Goal: Task Accomplishment & Management: Complete application form

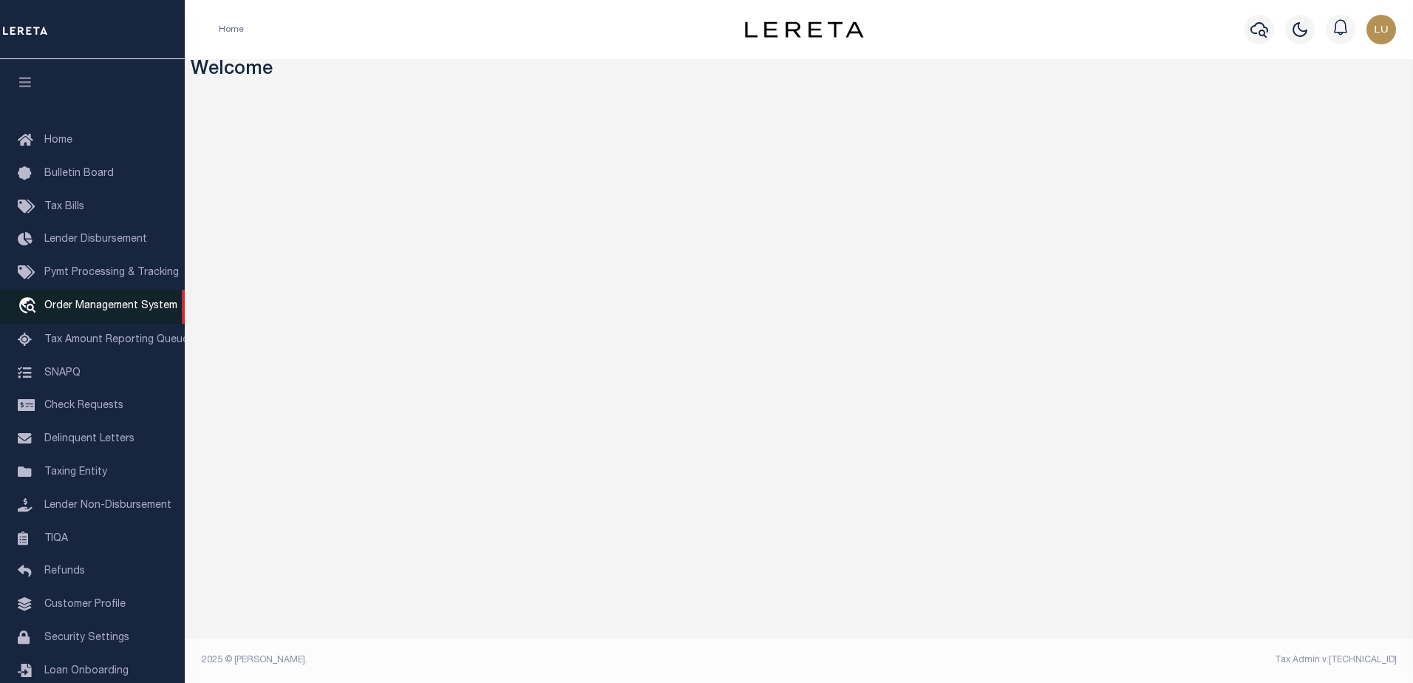
click at [81, 311] on span "Order Management System" at bounding box center [110, 306] width 133 height 10
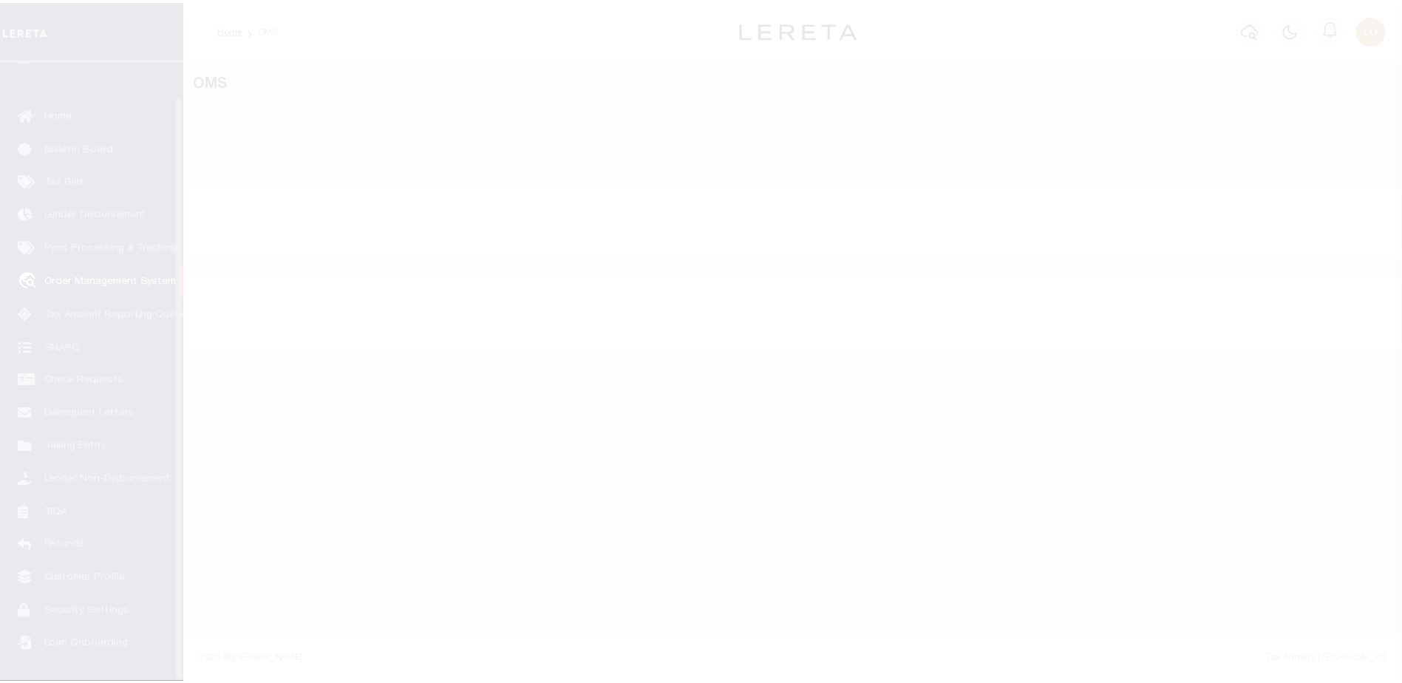
scroll to position [37, 0]
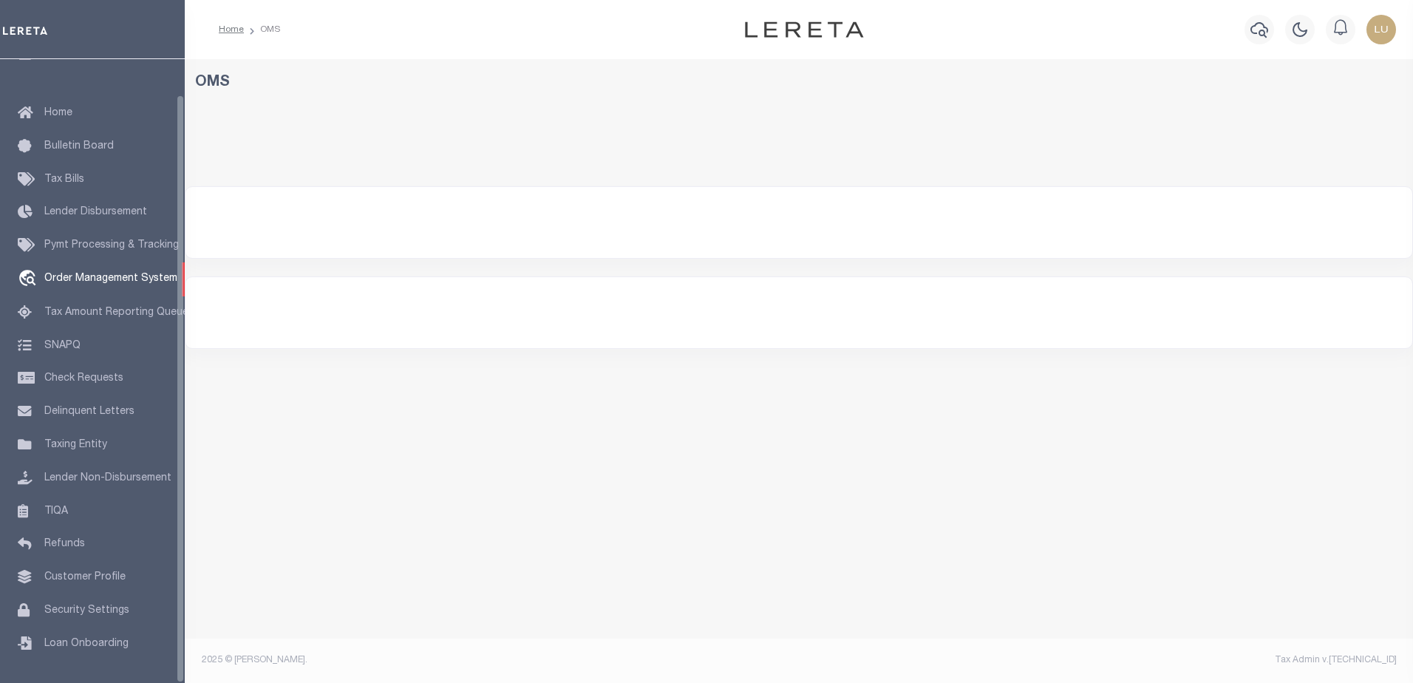
select select "200"
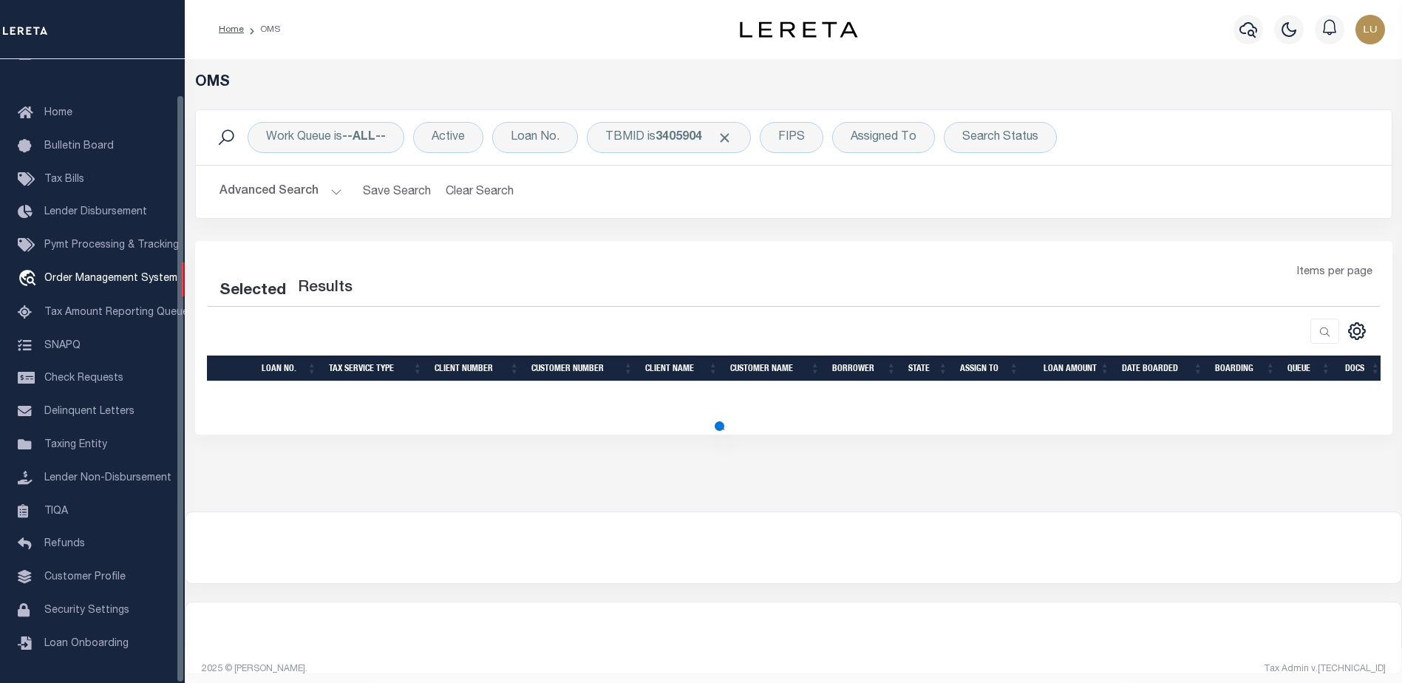
select select "200"
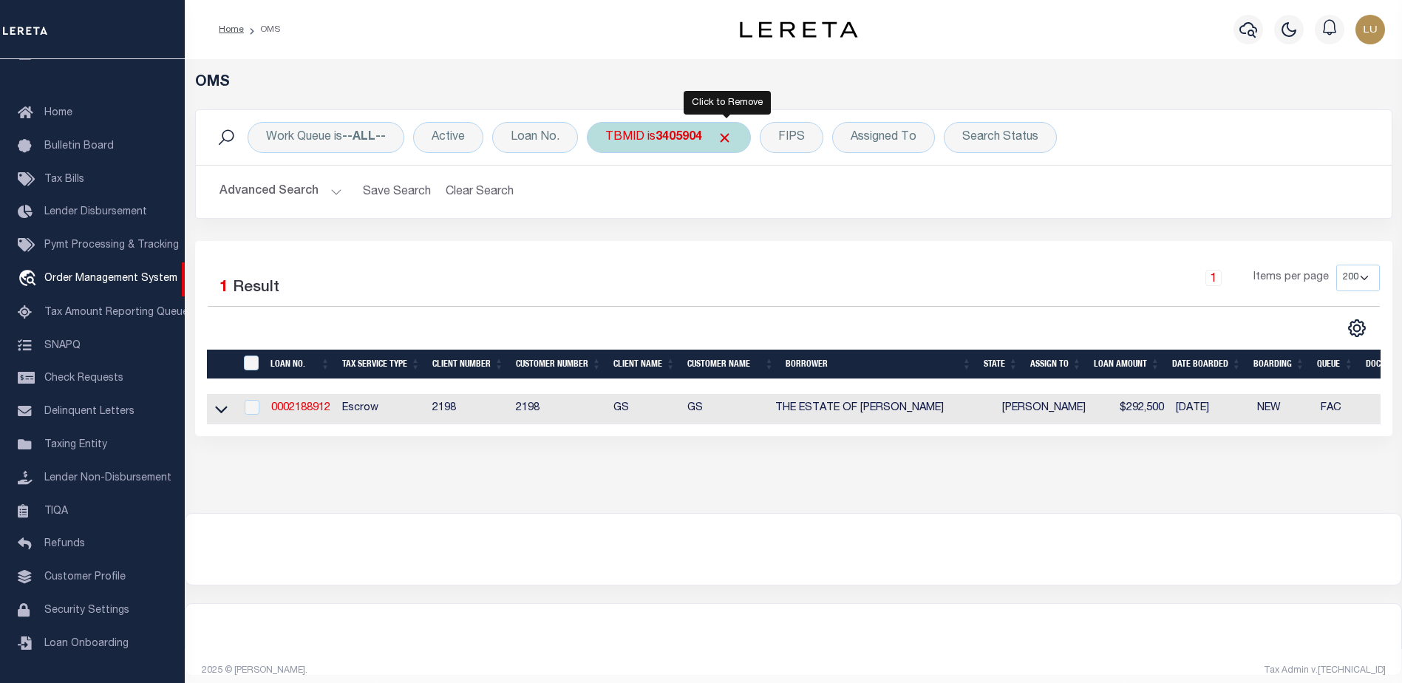
click at [729, 140] on span "Click to Remove" at bounding box center [725, 138] width 16 height 16
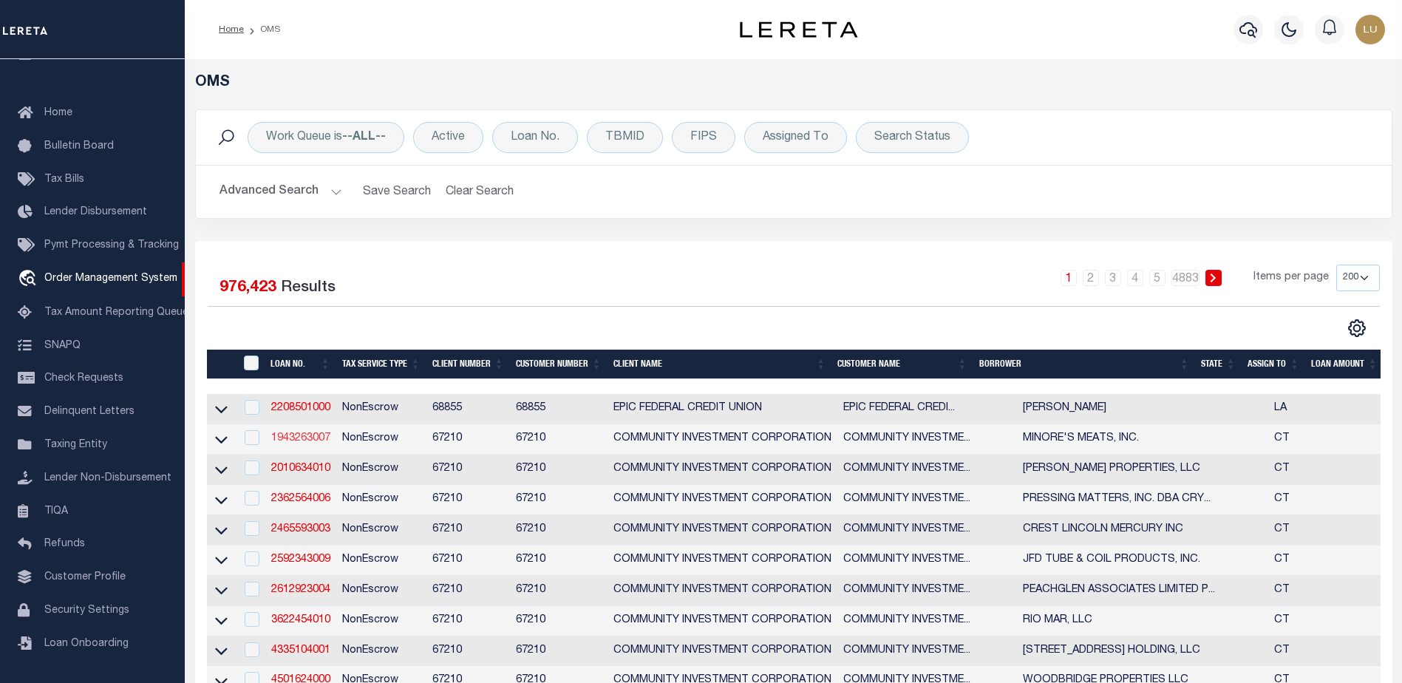
click at [293, 440] on link "1943263007" at bounding box center [300, 438] width 59 height 10
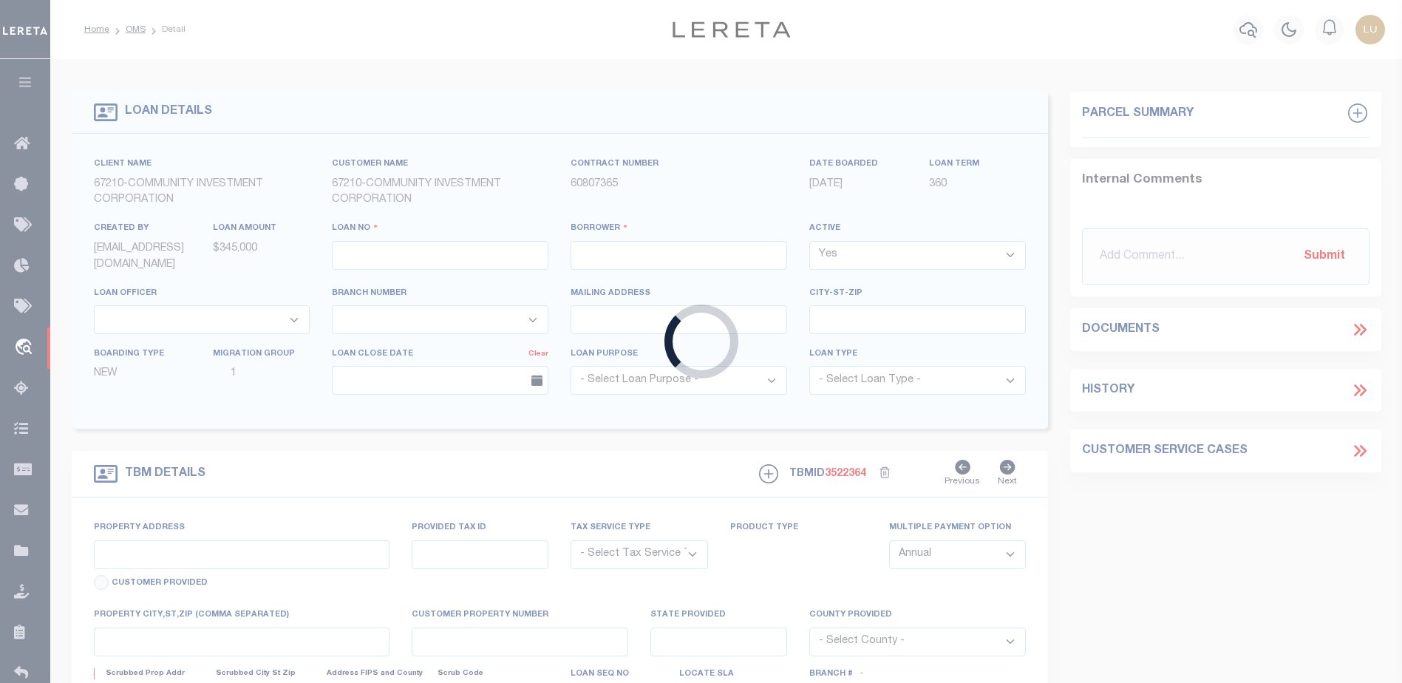
type input "1943263007"
type input "MINORE'S MEATS, INC."
select select
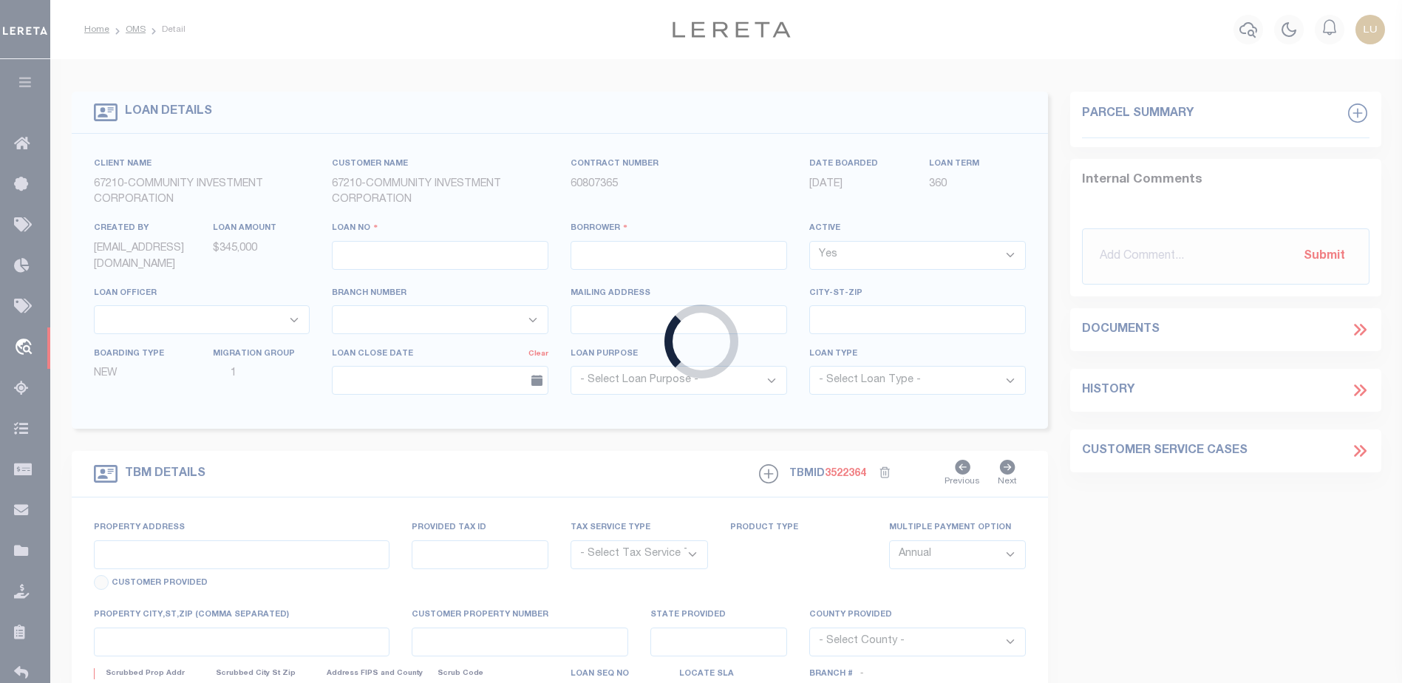
select select
type input "[STREET_ADDRESS]"
radio input "true"
select select "NonEscrow"
type input "[GEOGRAPHIC_DATA] 065113142"
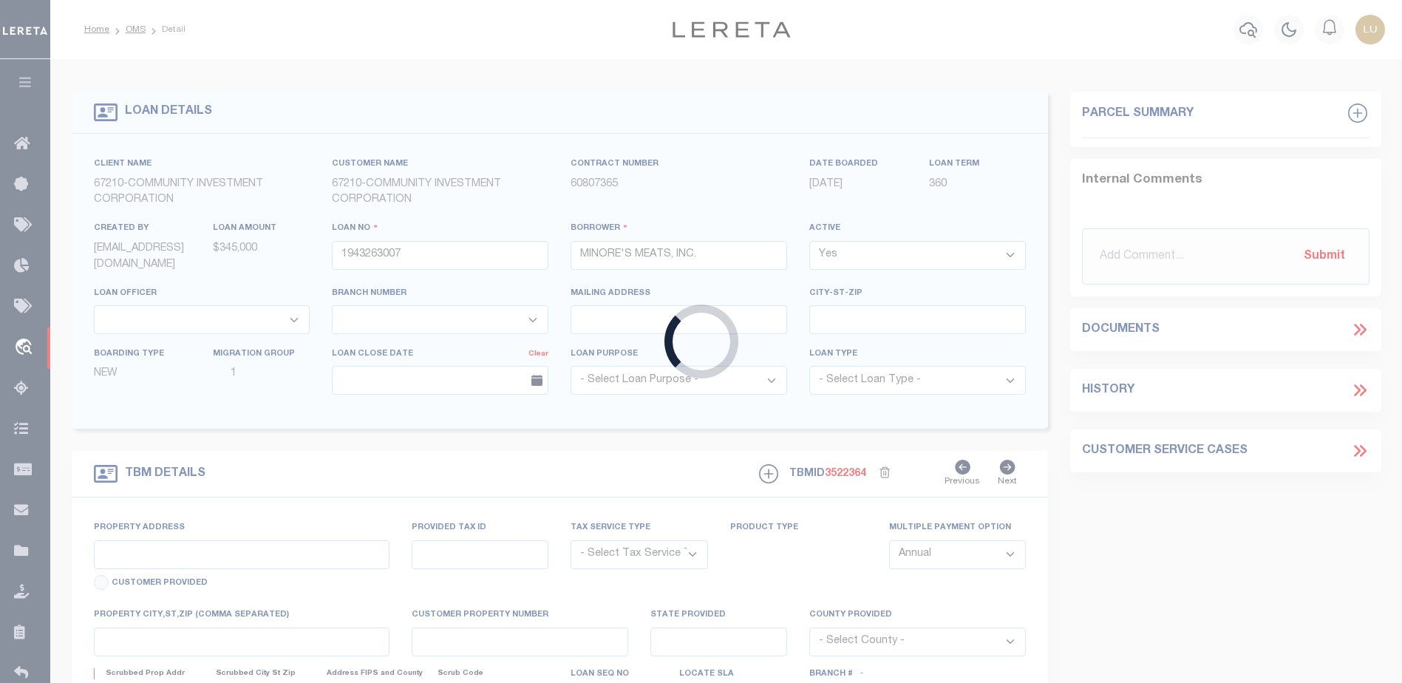
type input "1943263007"
type input "CT"
select select "2"
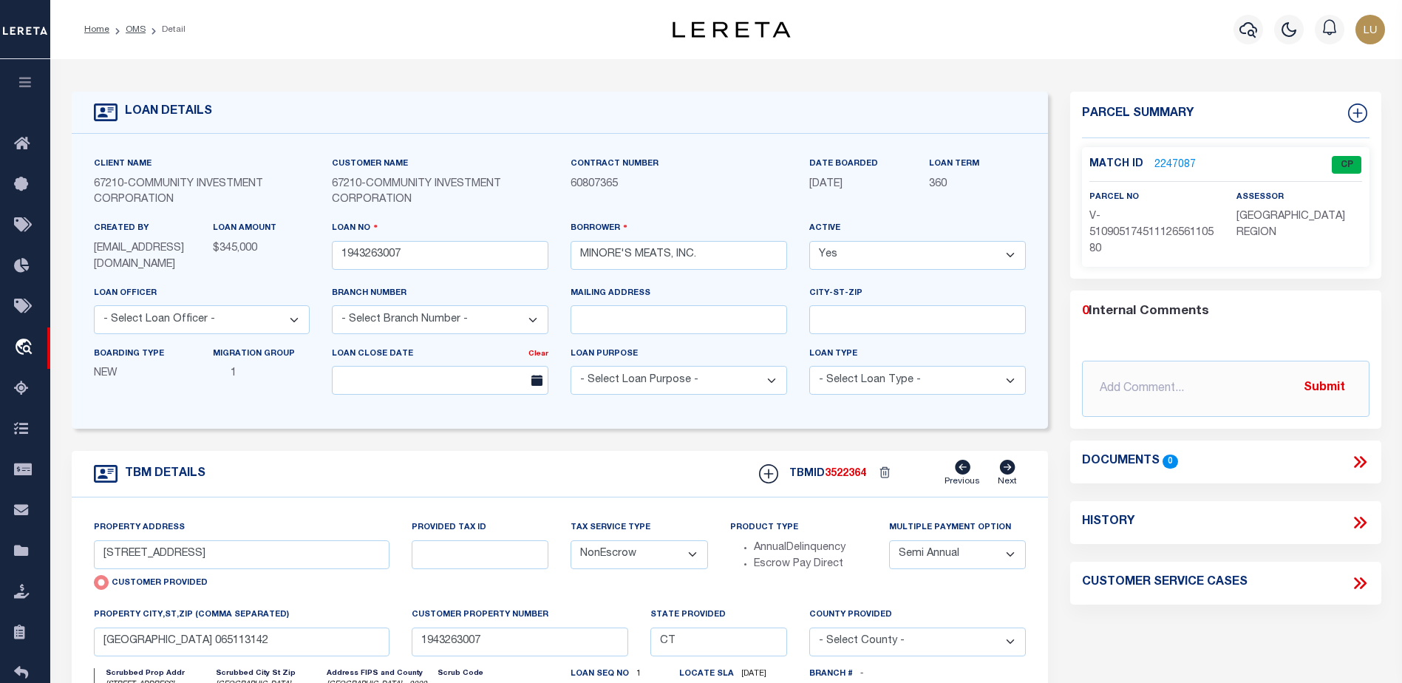
click at [1168, 163] on link "2247087" at bounding box center [1174, 165] width 41 height 16
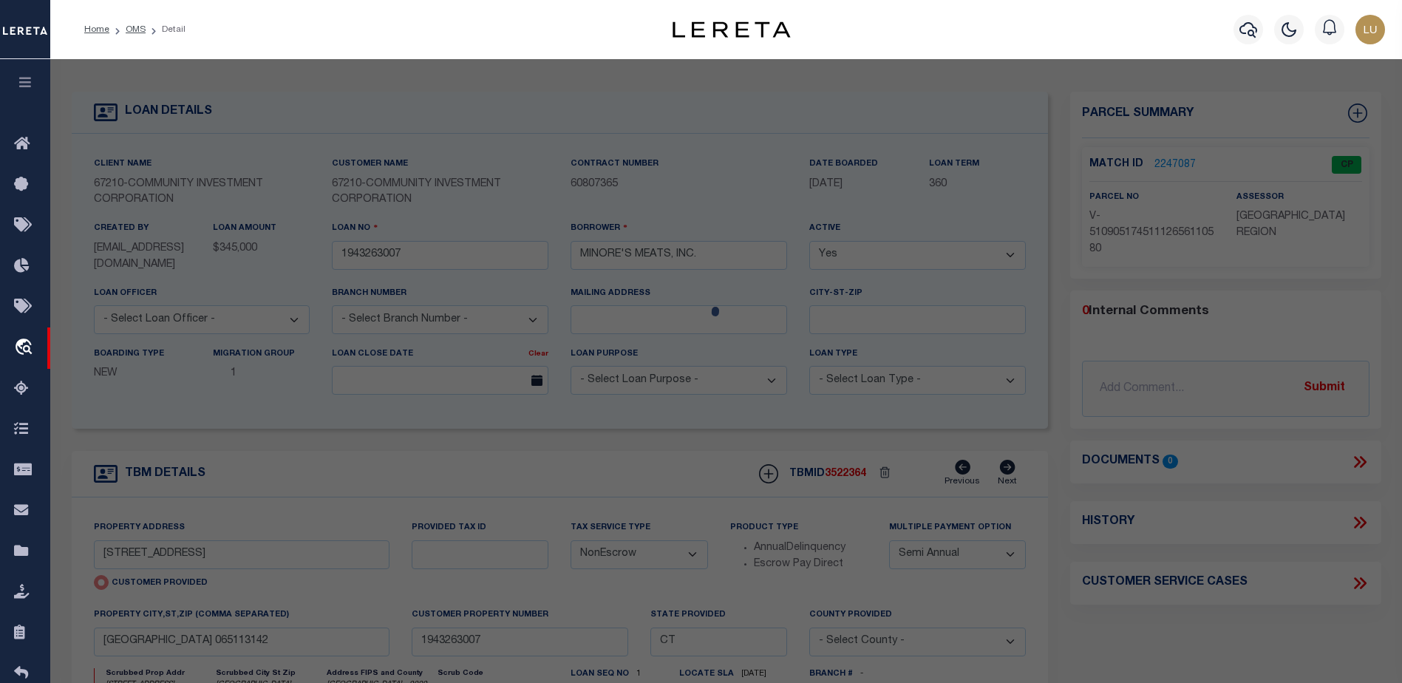
checkbox input "false"
select select "CP"
type input "[STREET_ADDRESS]"
checkbox input "false"
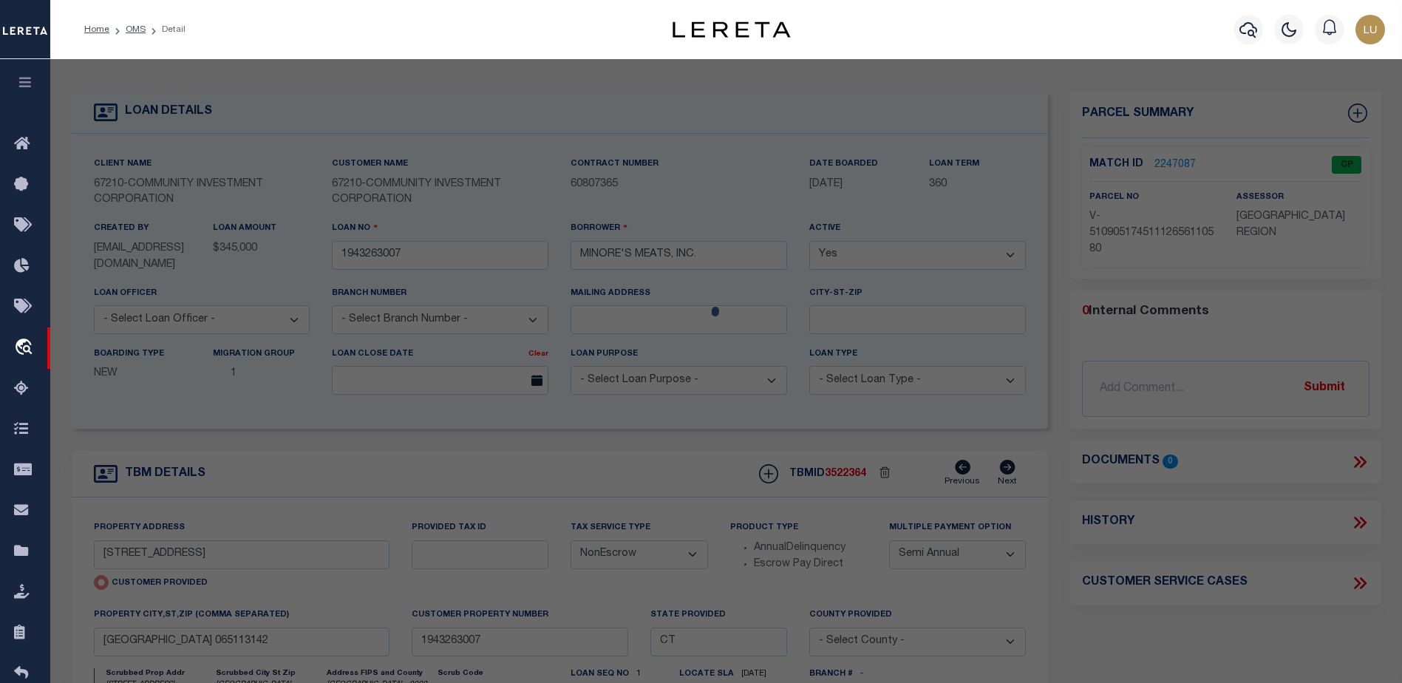
type input "[GEOGRAPHIC_DATA] 065113142"
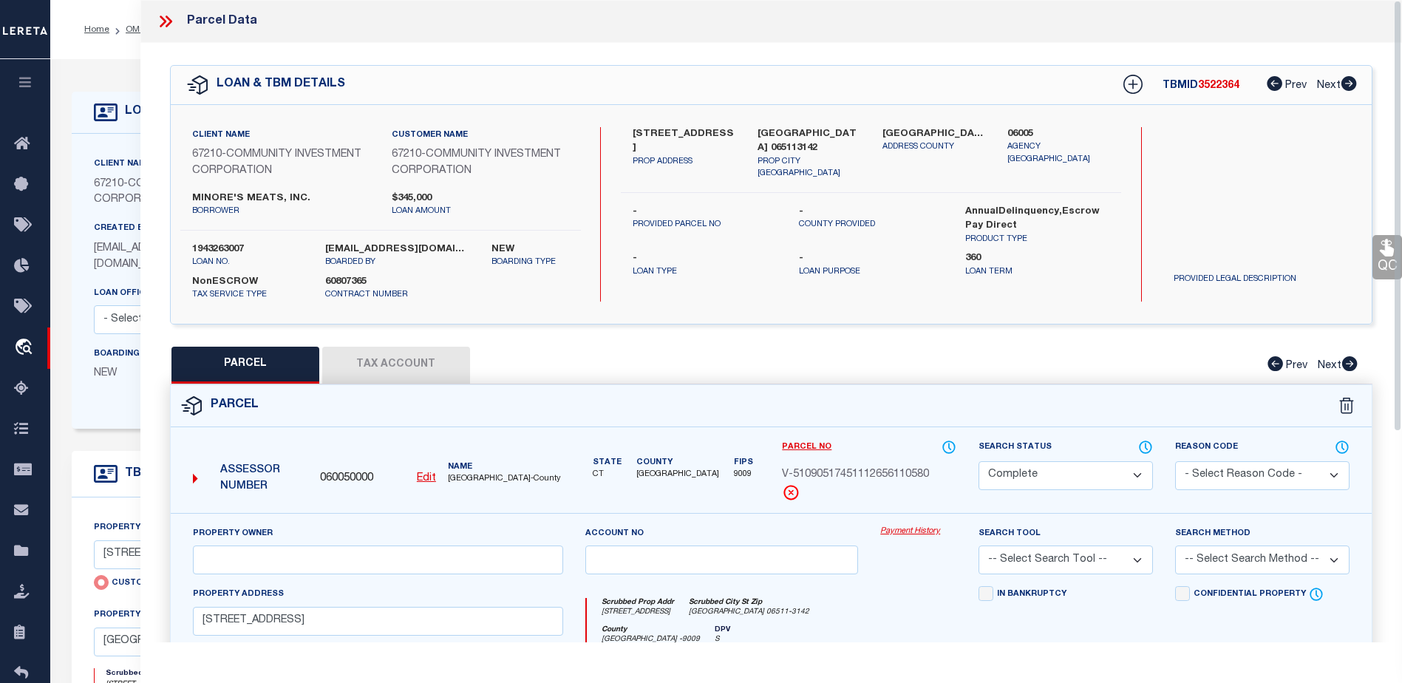
click at [139, 109] on h4 "LOAN DETAILS" at bounding box center [164, 112] width 95 height 14
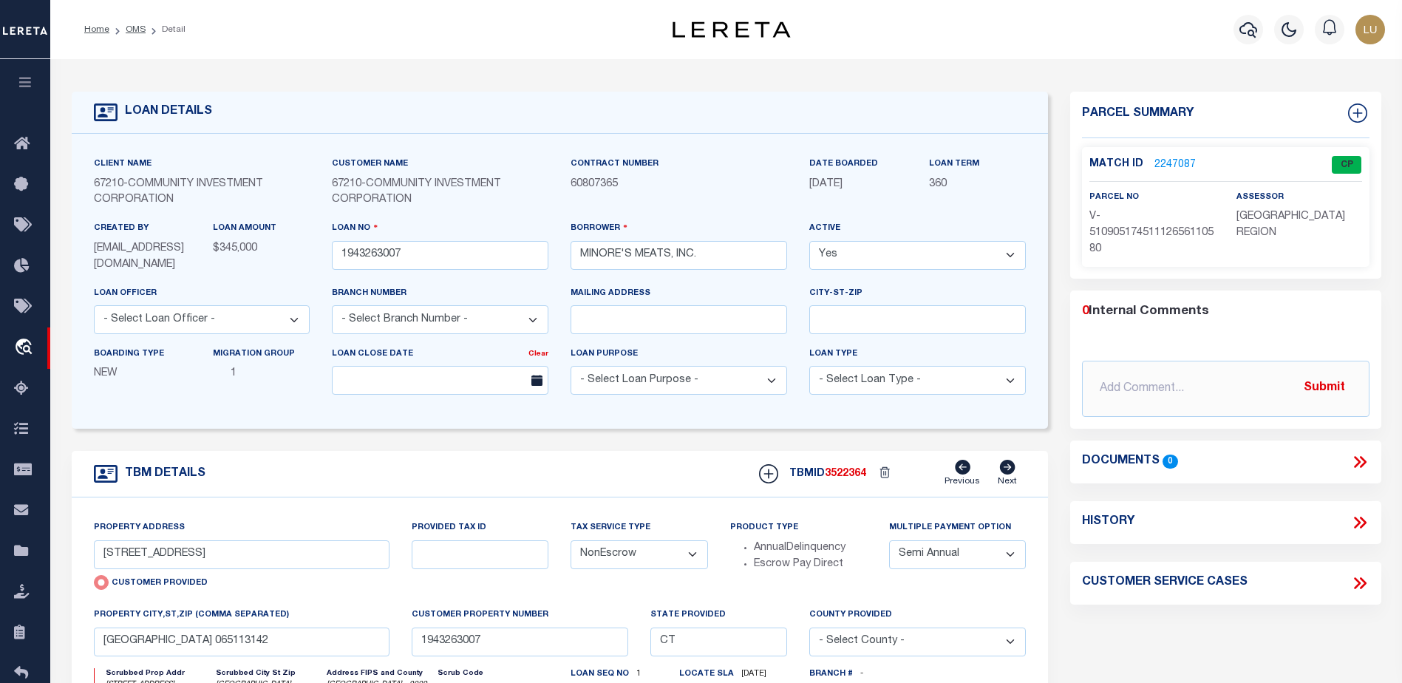
click at [128, 76] on div "LOAN DETAILS Client Name 67210 - Customer Name 67210 -" at bounding box center [726, 502] width 1331 height 856
click at [1165, 161] on link "2247087" at bounding box center [1174, 165] width 41 height 16
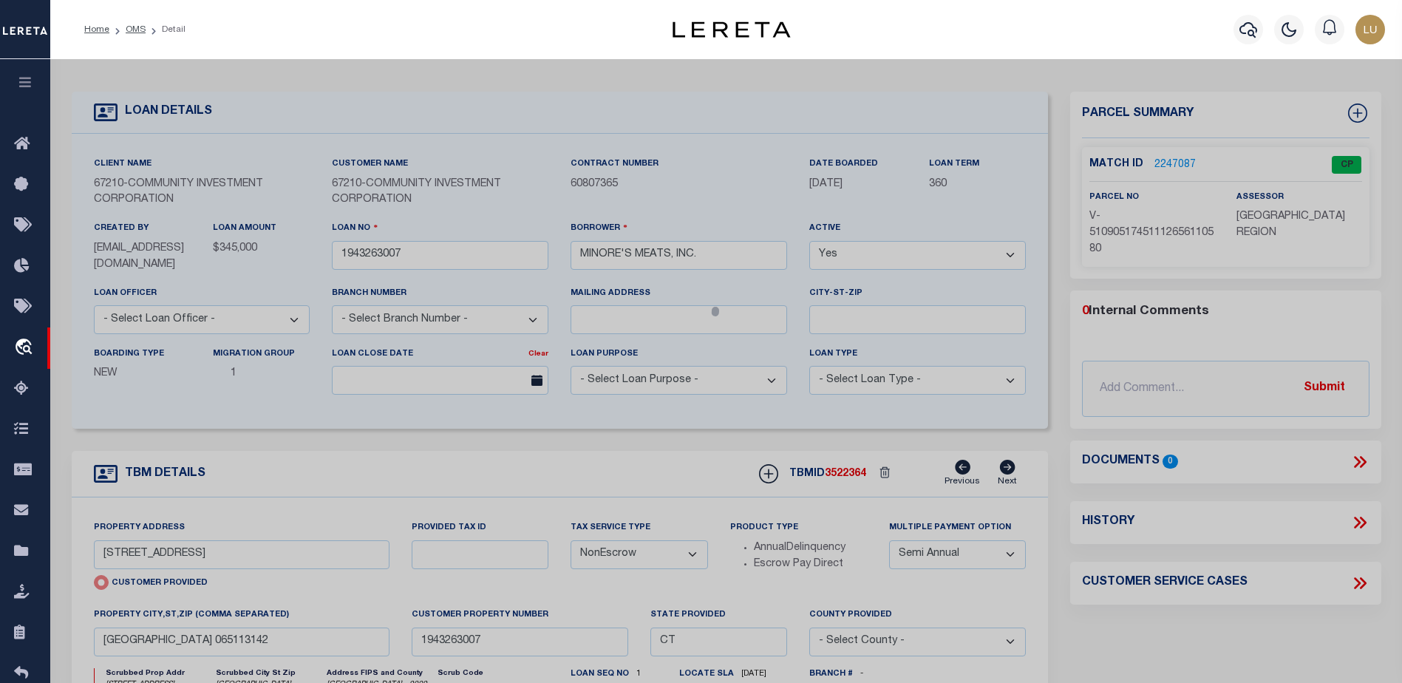
select select "AS"
checkbox input "false"
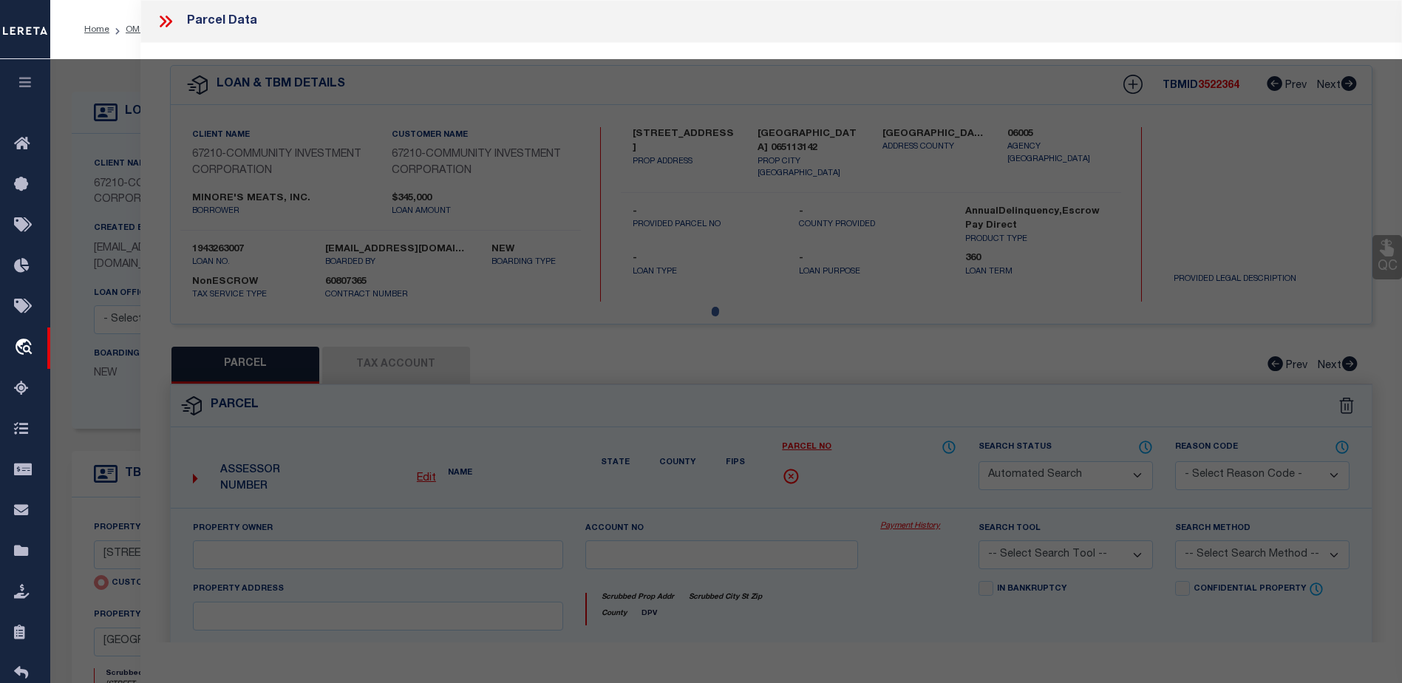
select select "CP"
type input "[STREET_ADDRESS]"
checkbox input "false"
type input "[GEOGRAPHIC_DATA] 065113142"
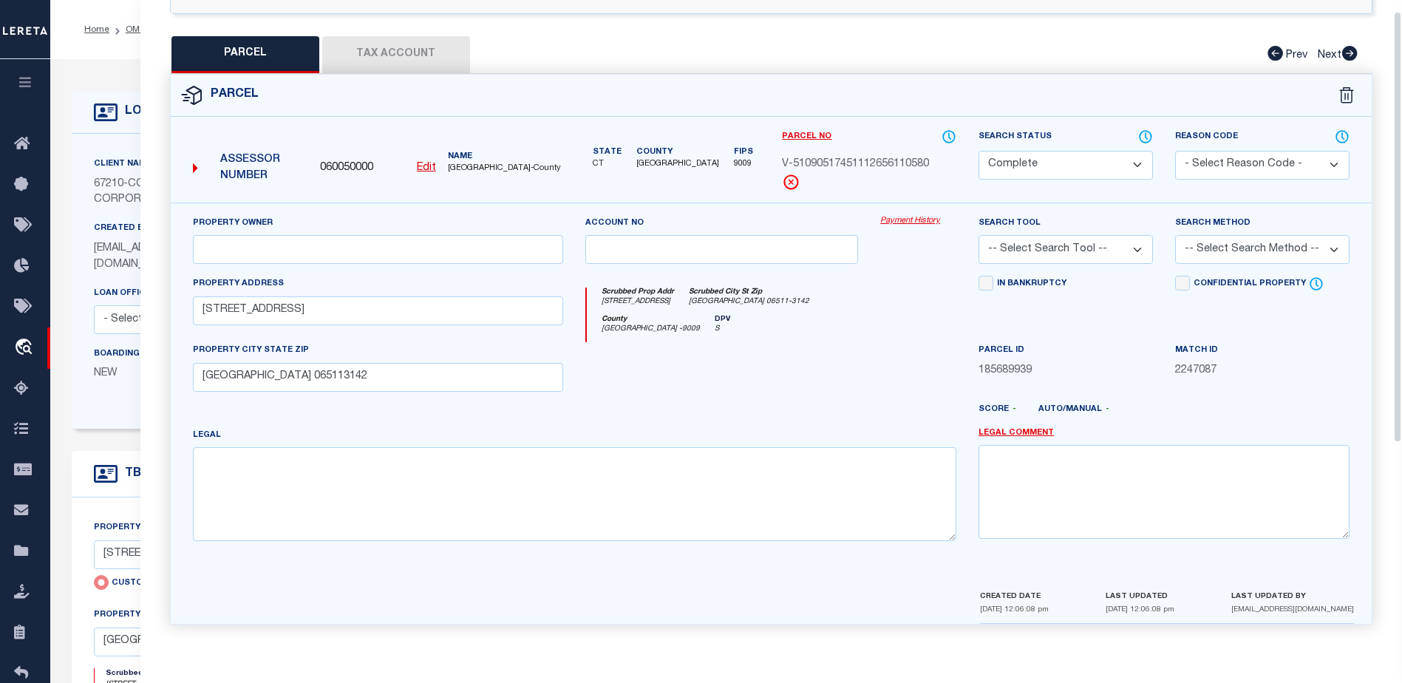
scroll to position [17, 0]
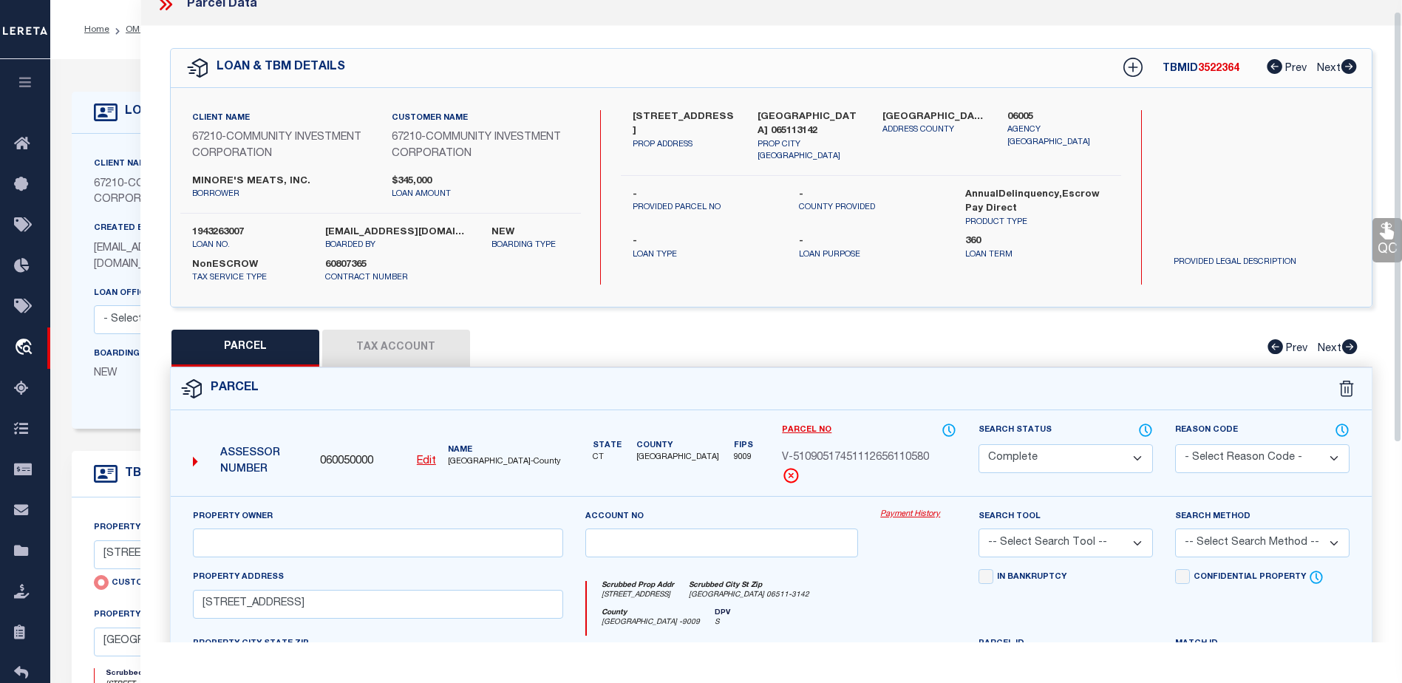
click at [437, 355] on button "Tax Account" at bounding box center [396, 348] width 148 height 37
select select "100"
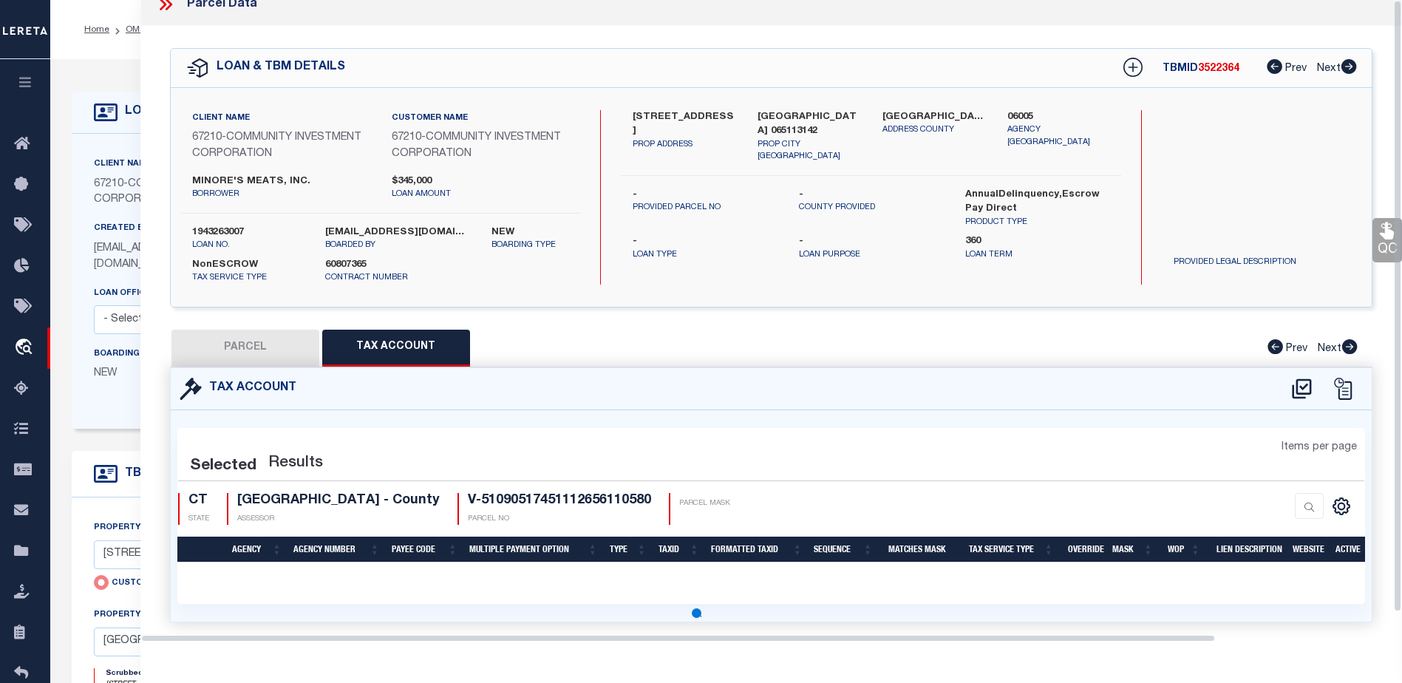
scroll to position [0, 0]
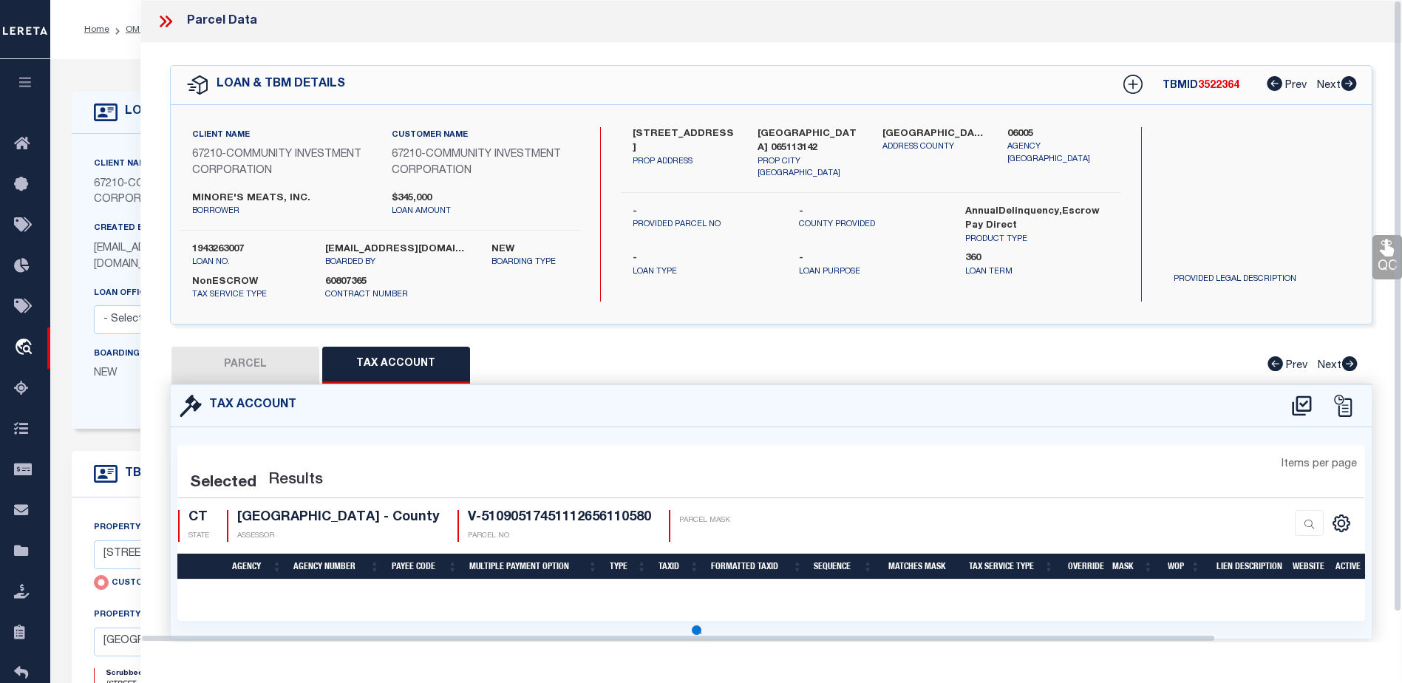
select select "100"
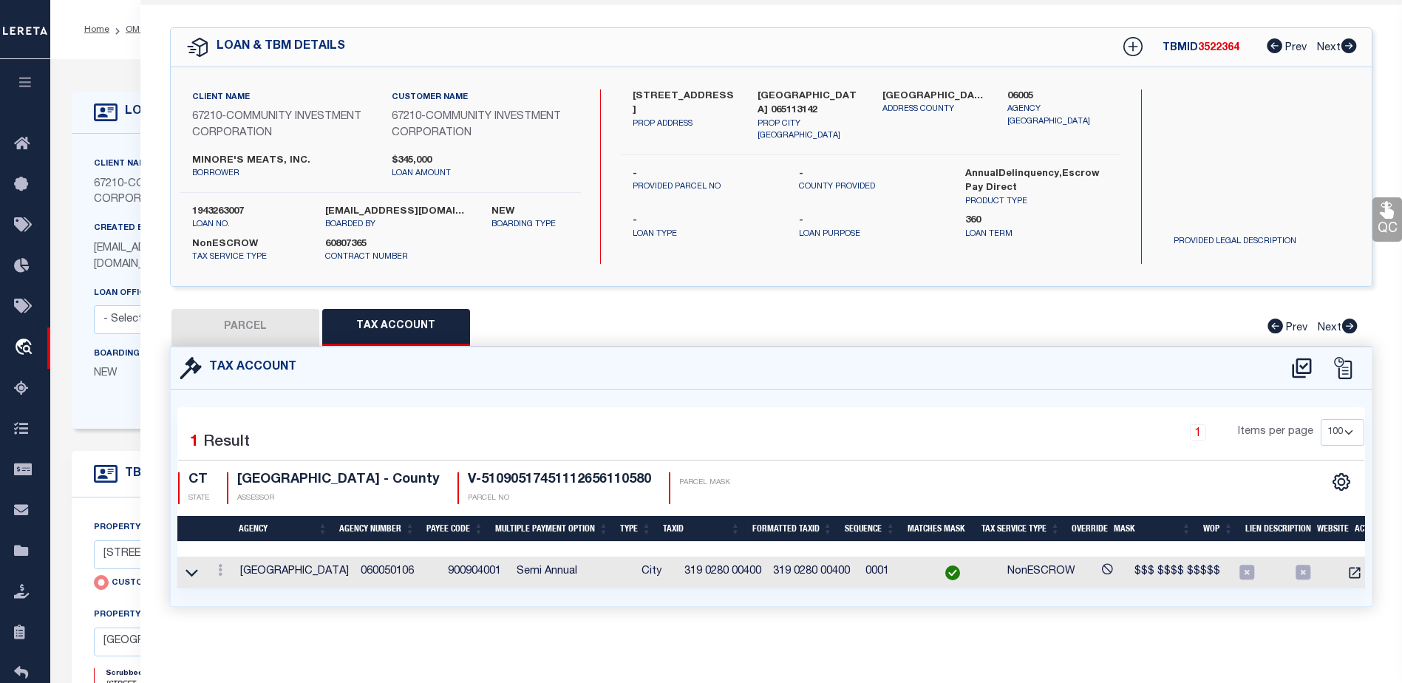
scroll to position [0, 15]
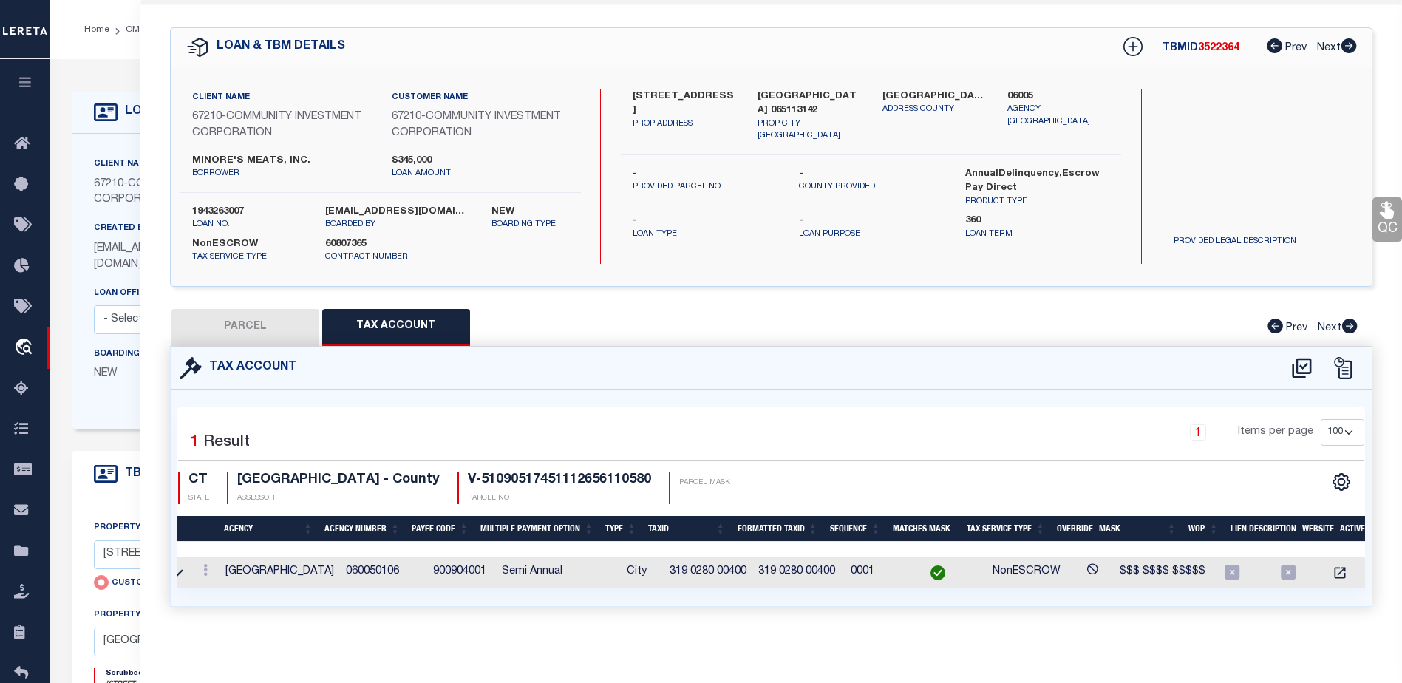
click at [287, 316] on button "PARCEL" at bounding box center [245, 327] width 148 height 37
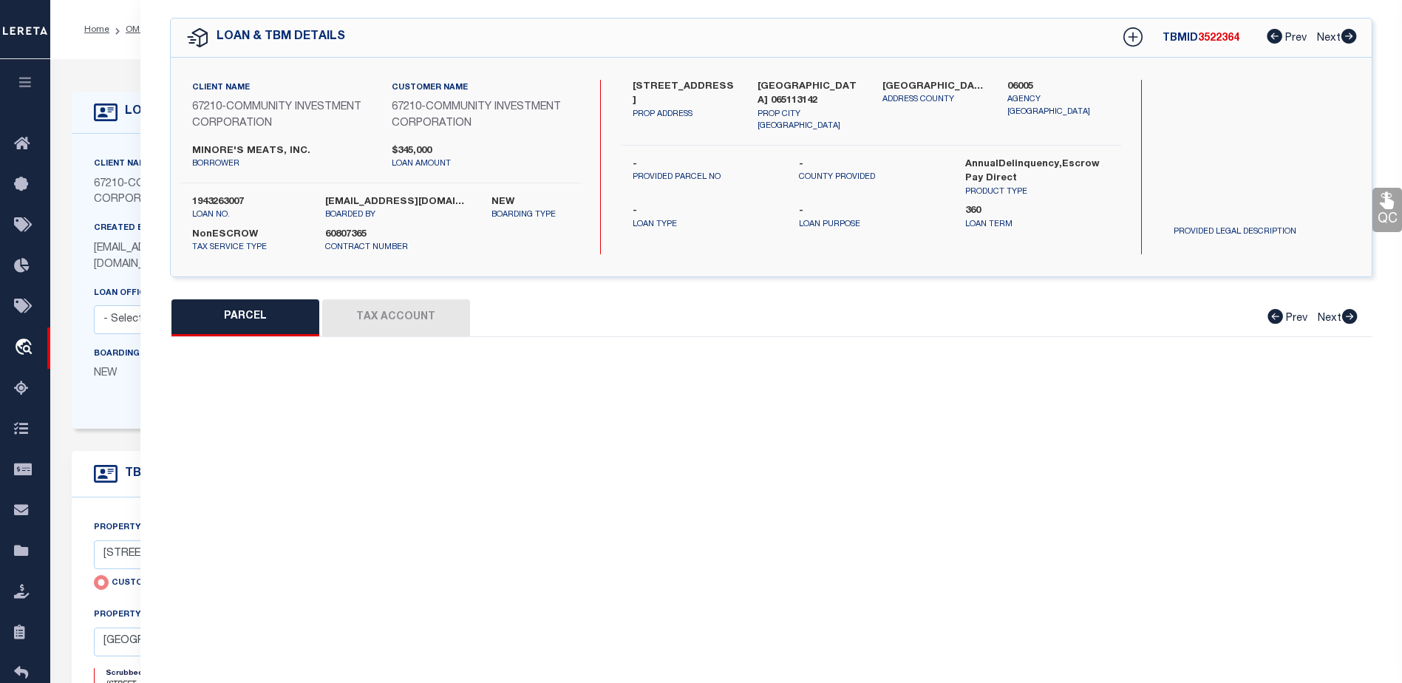
select select "AS"
checkbox input "false"
select select "CP"
type input "[STREET_ADDRESS]"
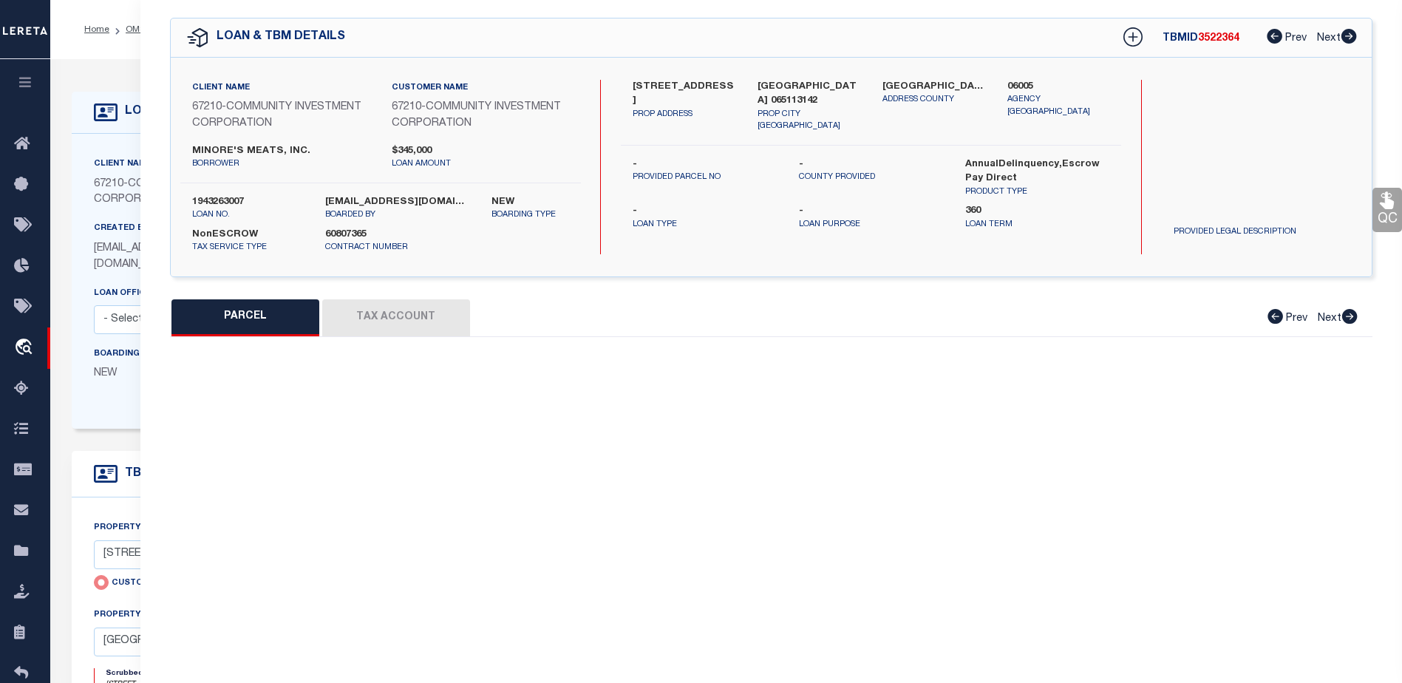
checkbox input "false"
type input "[GEOGRAPHIC_DATA] 065113142"
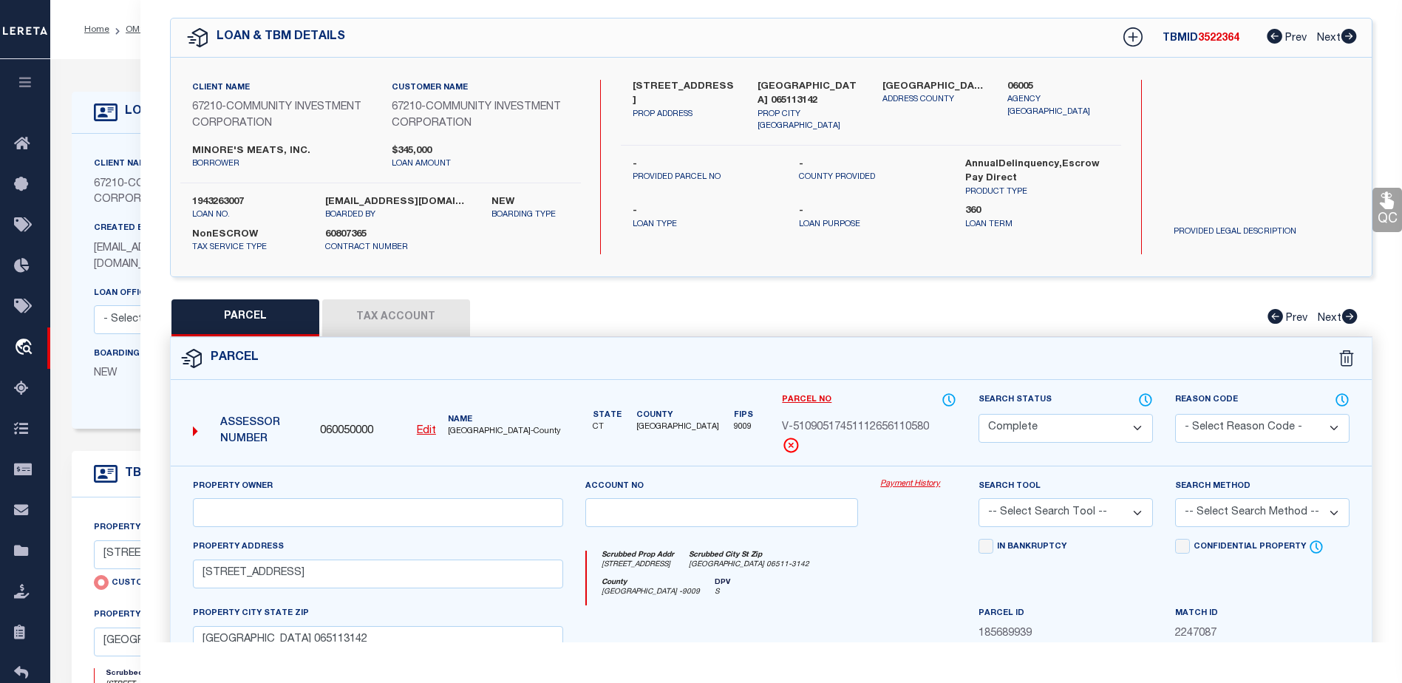
click at [926, 486] on link "Payment History" at bounding box center [918, 484] width 76 height 13
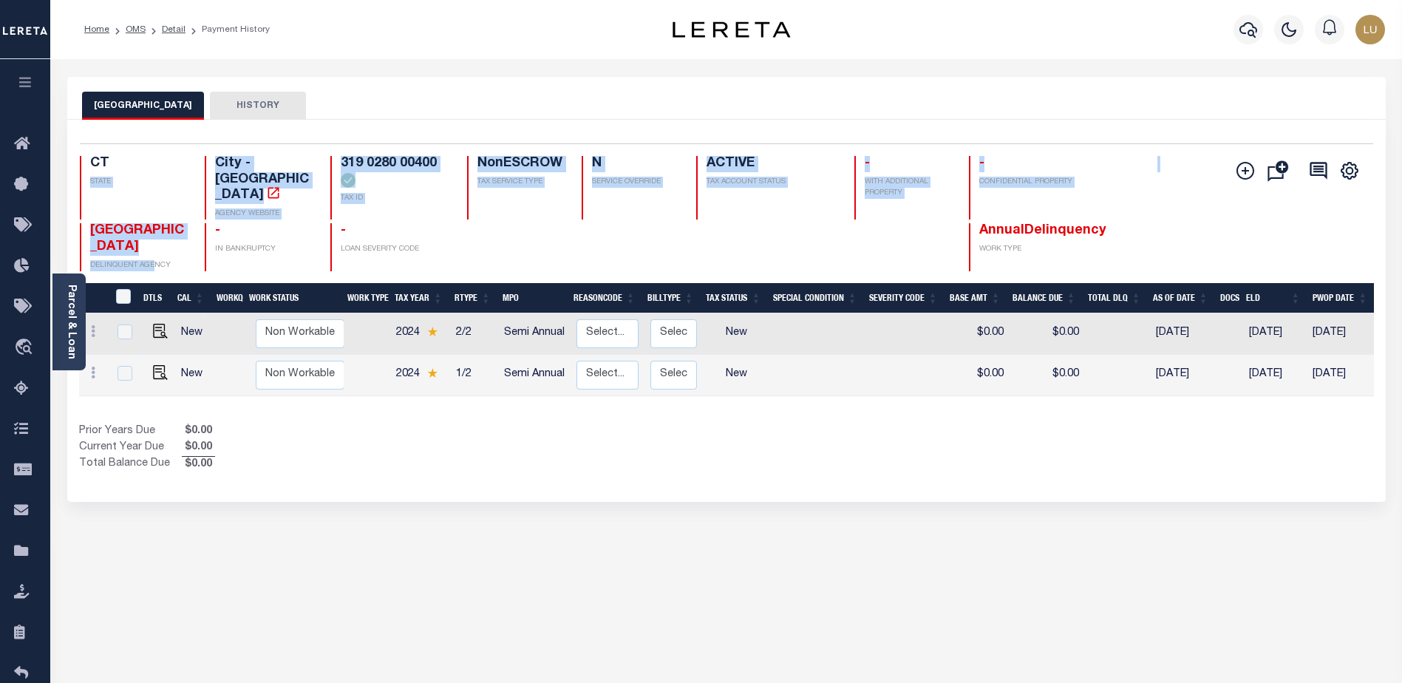
drag, startPoint x: 154, startPoint y: 242, endPoint x: 72, endPoint y: 193, distance: 95.4
click at [72, 193] on div "Selected 2 Results 1 Items per page 25 50 100 CT STATE City - CT AGENCY WEBSITE…" at bounding box center [726, 207] width 1317 height 128
click at [199, 137] on div "Selected 2 Results 1 Items per page 25 50 100 CT STATE City - CT" at bounding box center [726, 311] width 1318 height 382
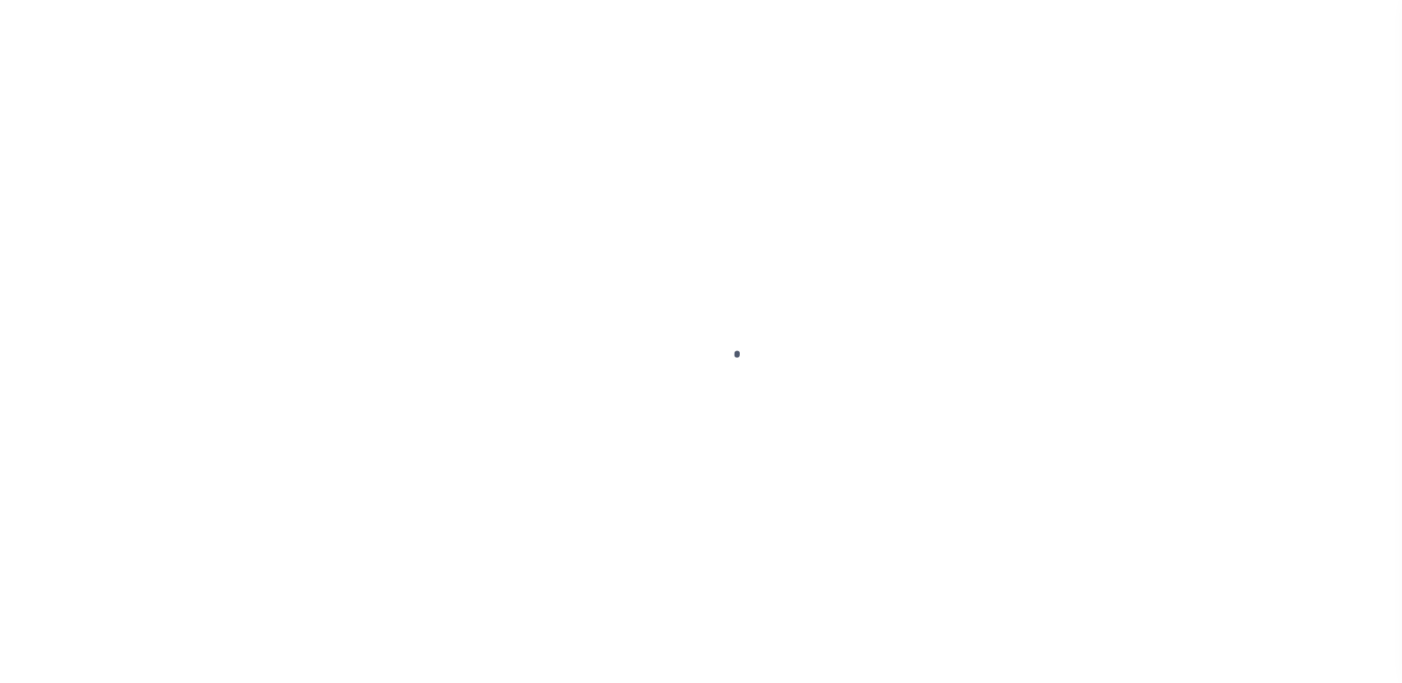
select select "NonEscrow"
select select "2"
